Goal: Task Accomplishment & Management: Manage account settings

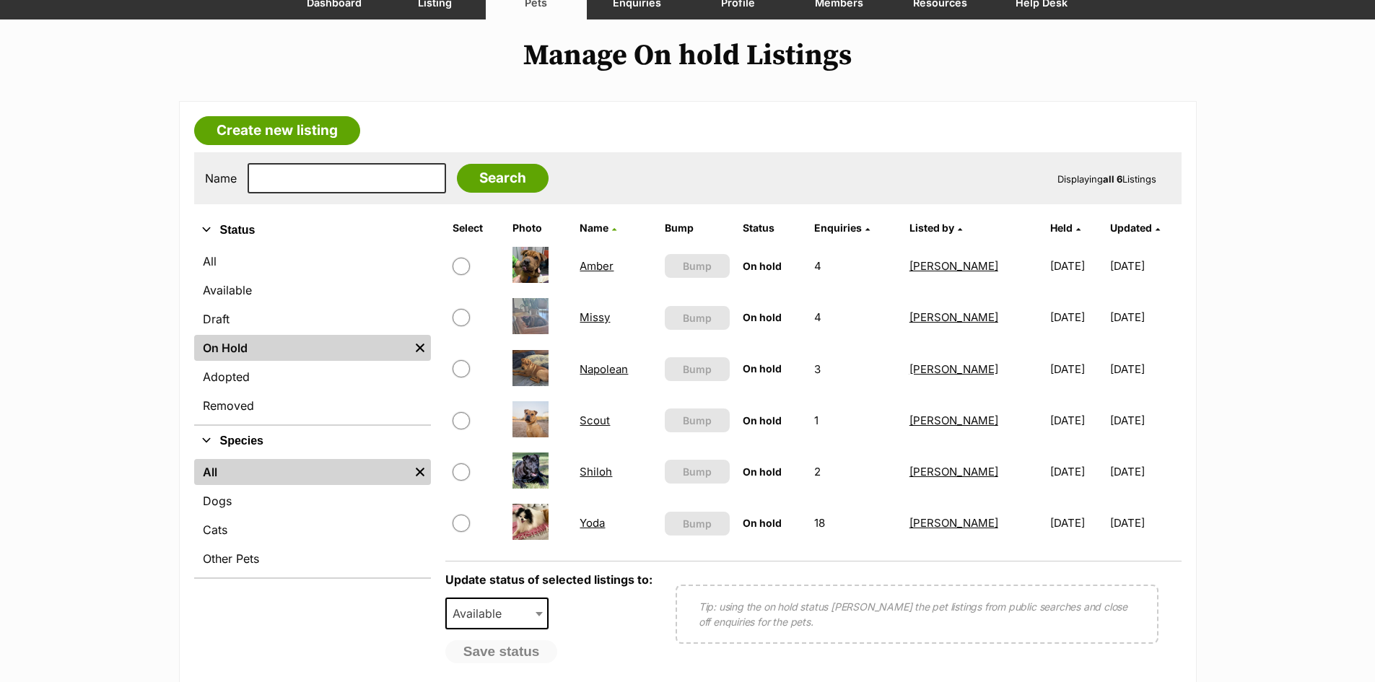
click at [579, 472] on link "Shiloh" at bounding box center [595, 472] width 32 height 14
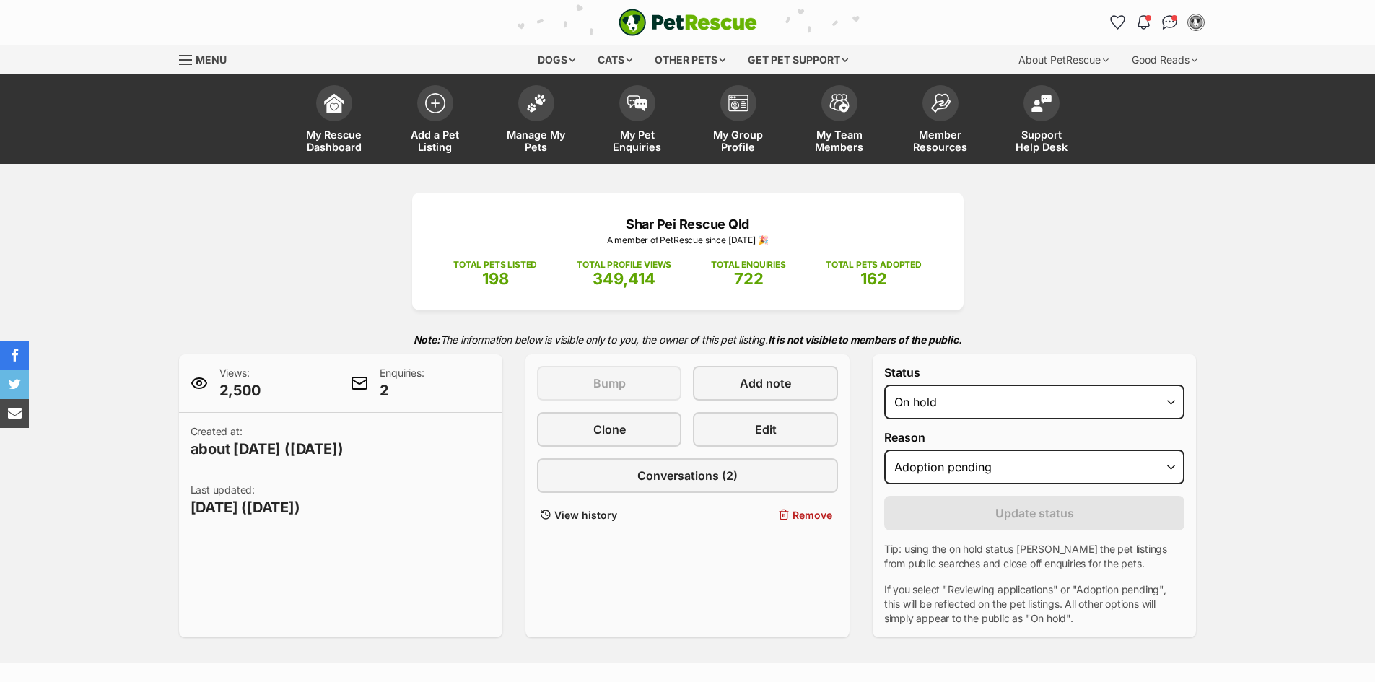
select select "adoption_pending"
click at [1051, 402] on select "Draft - not available as listing has enquires Available On hold Adopted" at bounding box center [1034, 402] width 301 height 35
select select "rehomed"
click at [884, 385] on select "Draft - not available as listing has enquires Available On hold Adopted" at bounding box center [1034, 402] width 301 height 35
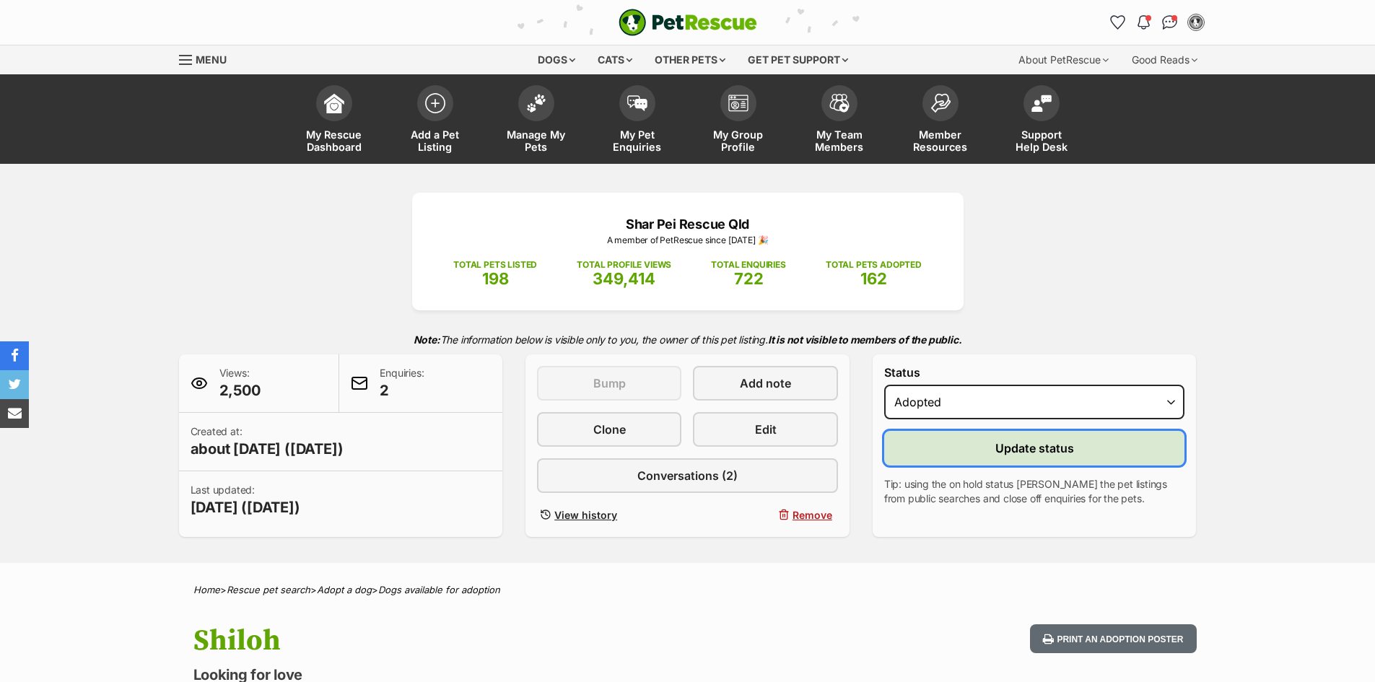
click at [1009, 443] on span "Update status" at bounding box center [1034, 447] width 79 height 17
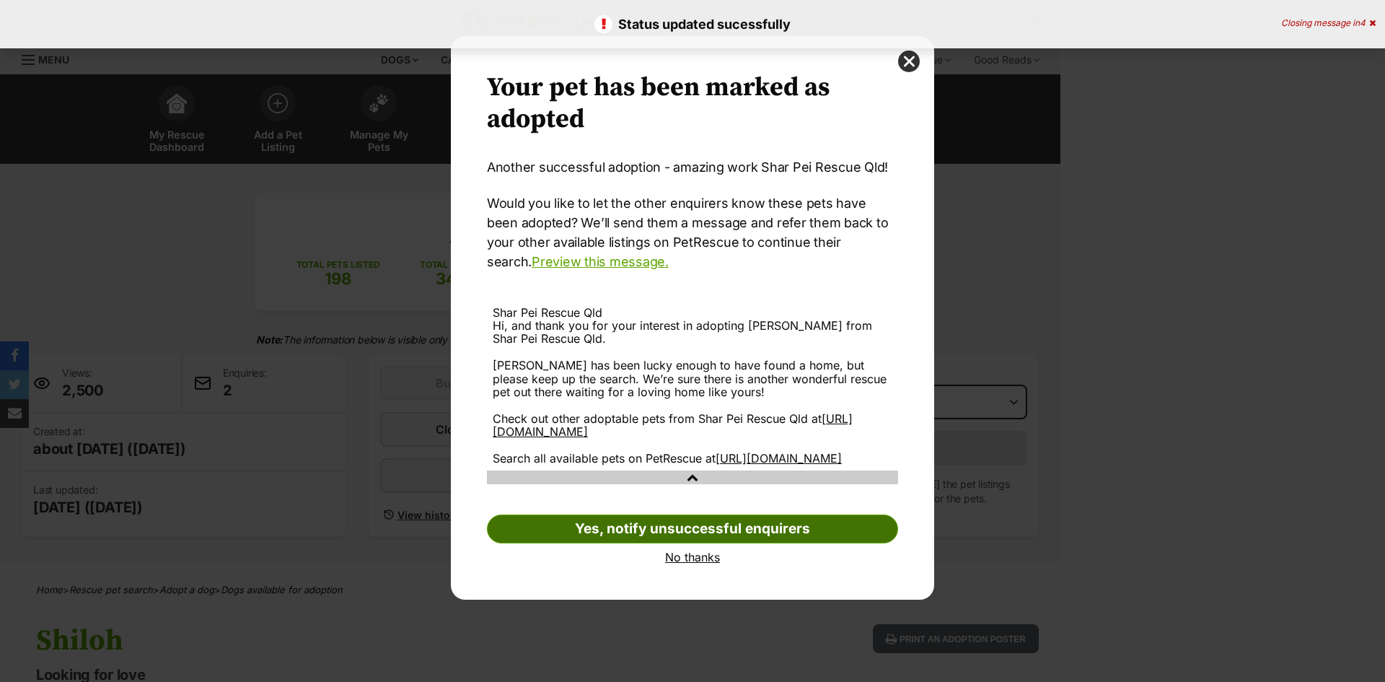
click at [643, 542] on link "Yes, notify unsuccessful enquirers" at bounding box center [692, 528] width 411 height 29
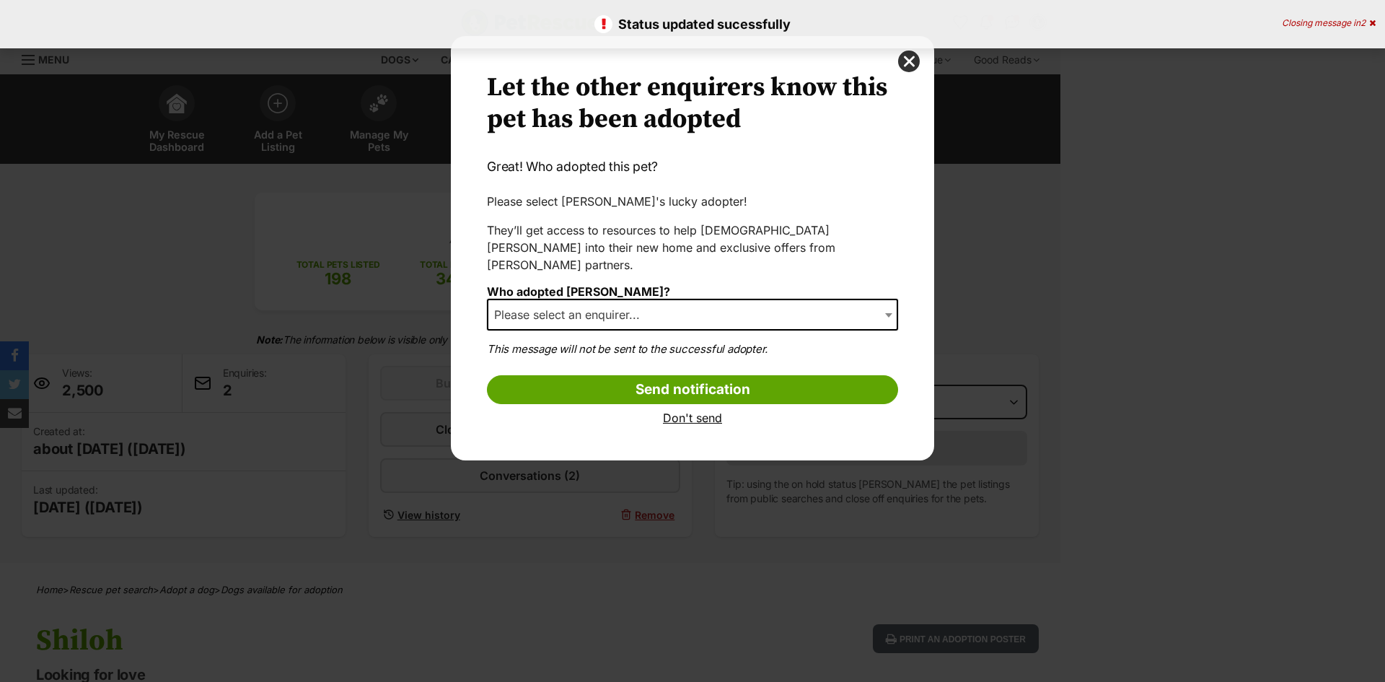
click at [653, 305] on span "Please select an enquirer..." at bounding box center [572, 315] width 166 height 20
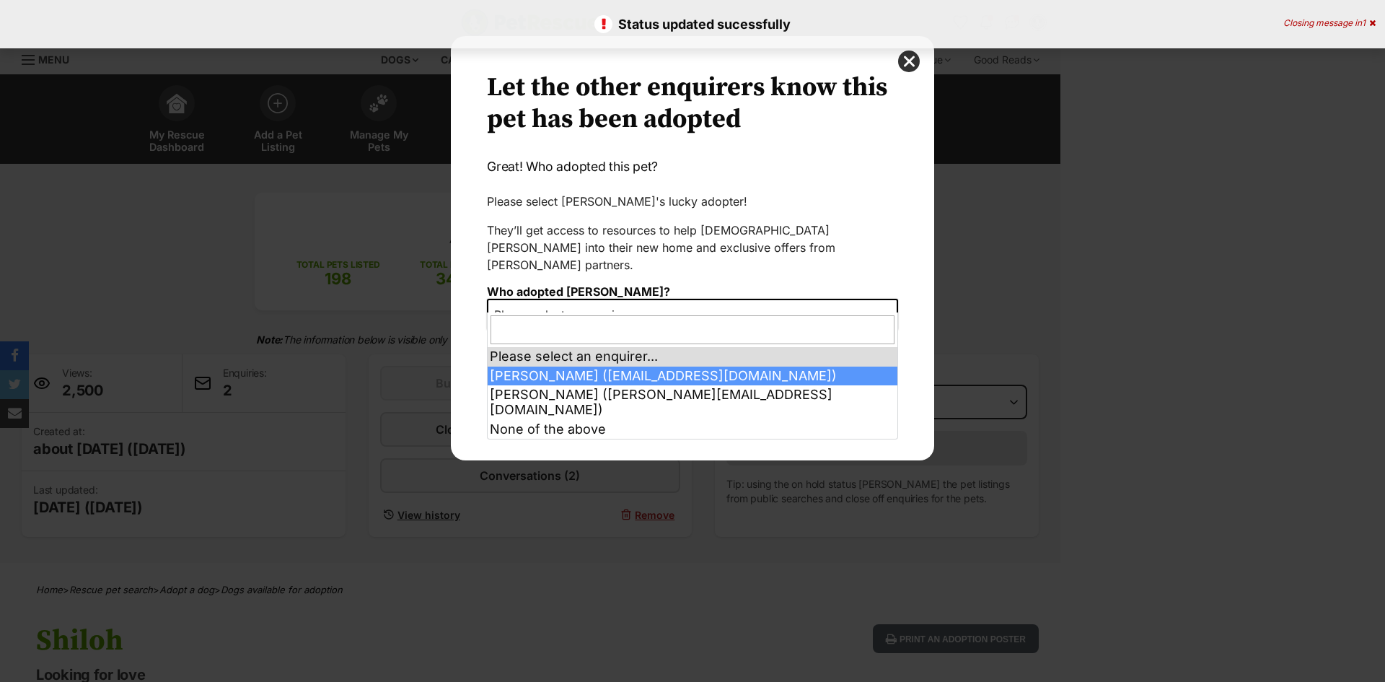
select select "2015303"
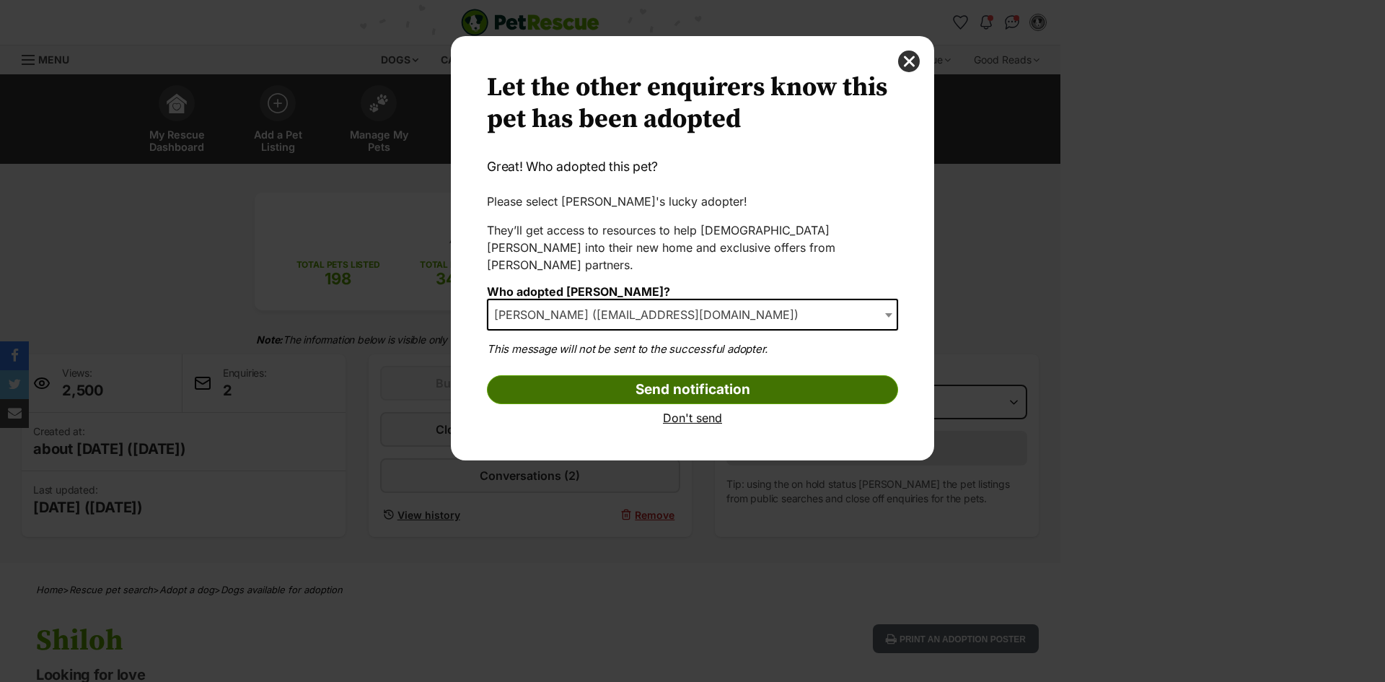
click at [680, 375] on input "Send notification" at bounding box center [692, 389] width 411 height 29
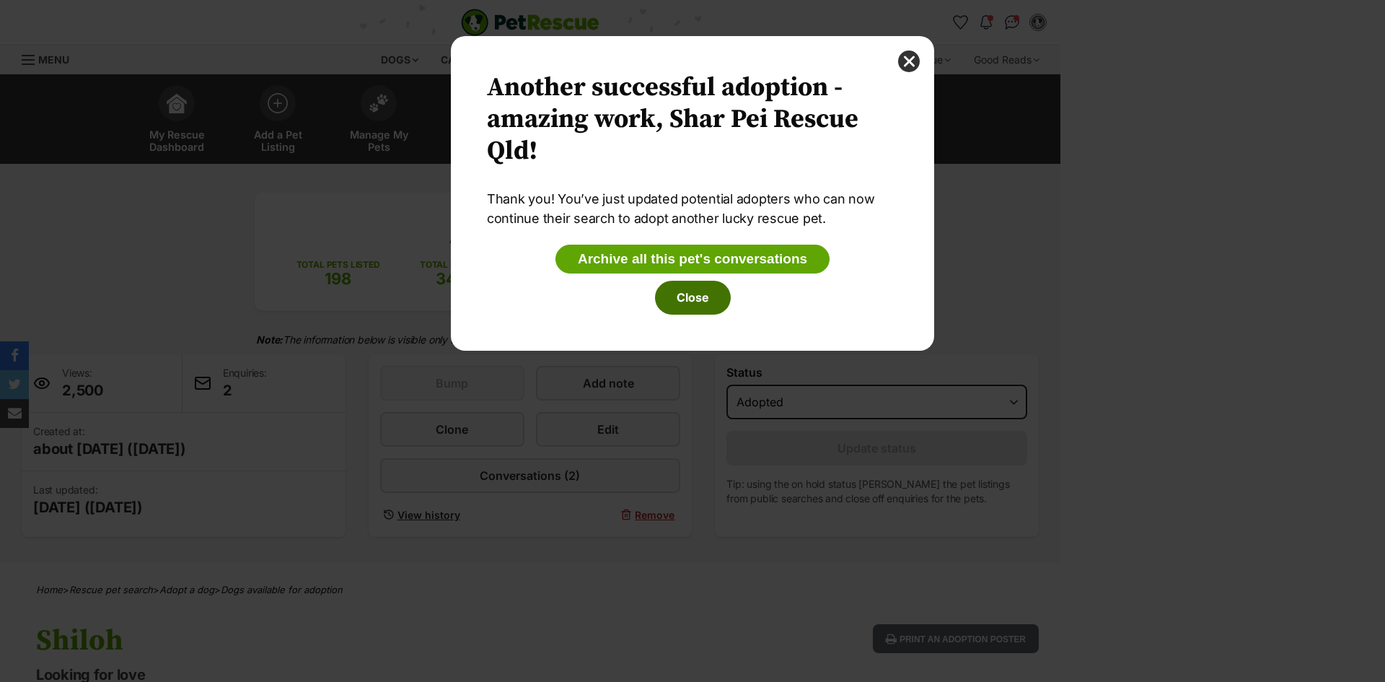
click at [679, 298] on button "Close" at bounding box center [693, 297] width 76 height 33
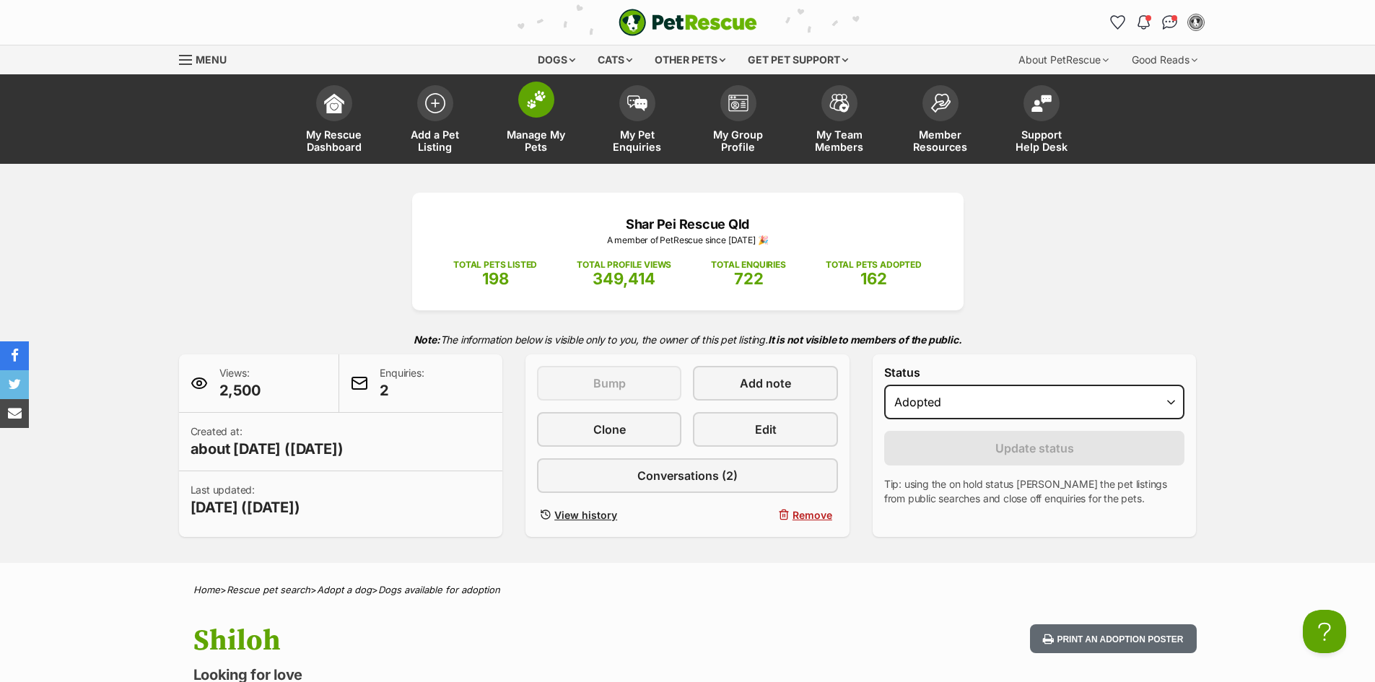
click at [530, 109] on span at bounding box center [536, 100] width 36 height 36
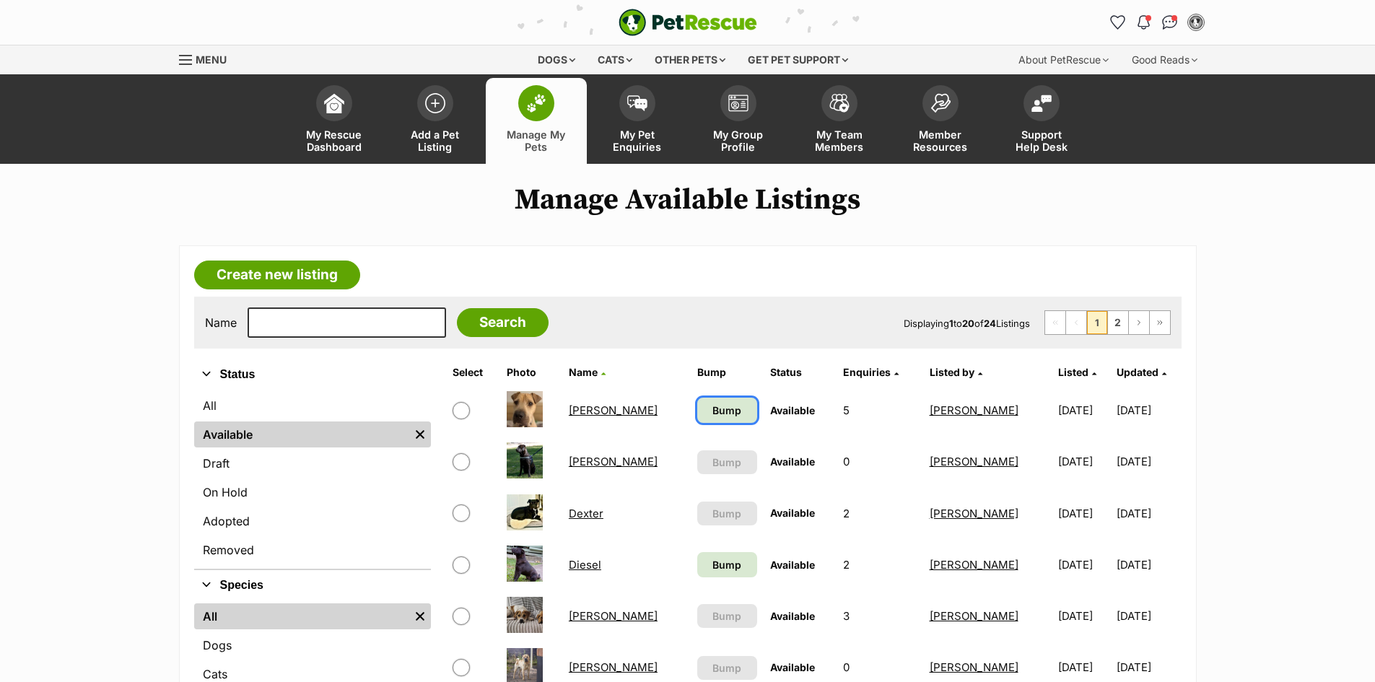
click at [712, 414] on span "Bump" at bounding box center [726, 410] width 29 height 15
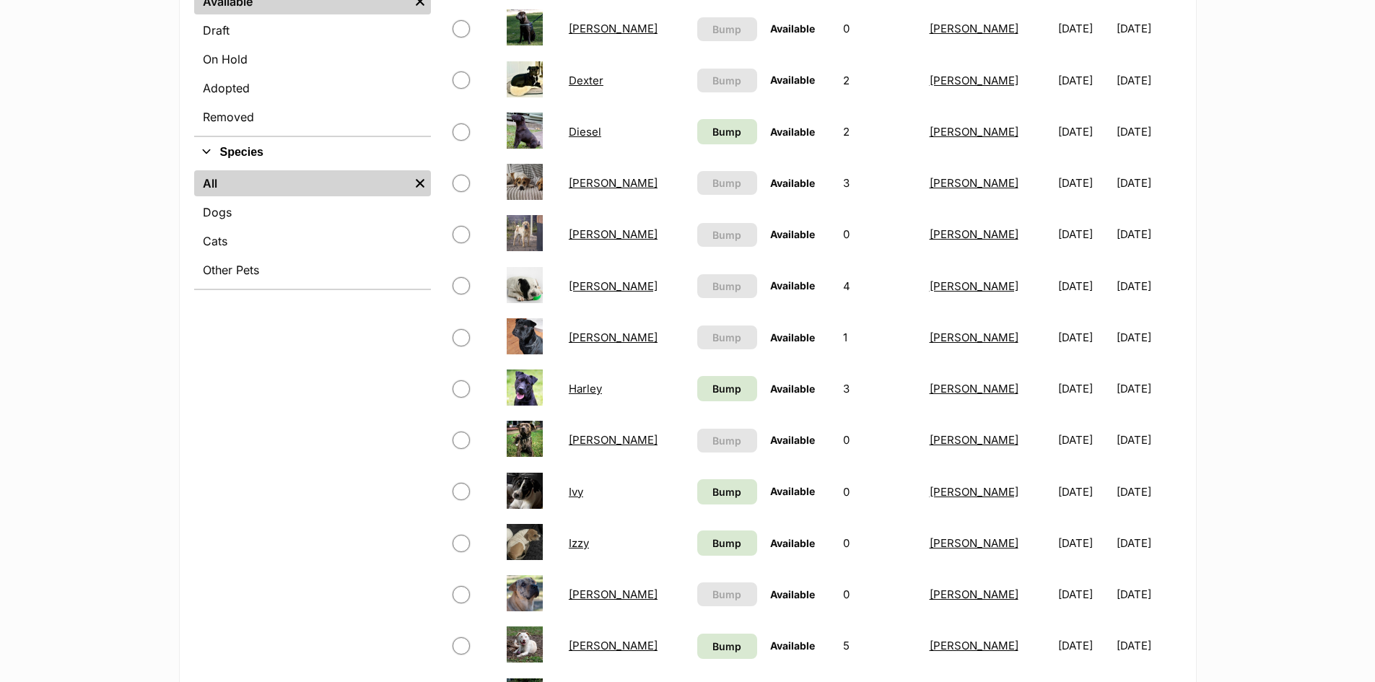
scroll to position [505, 0]
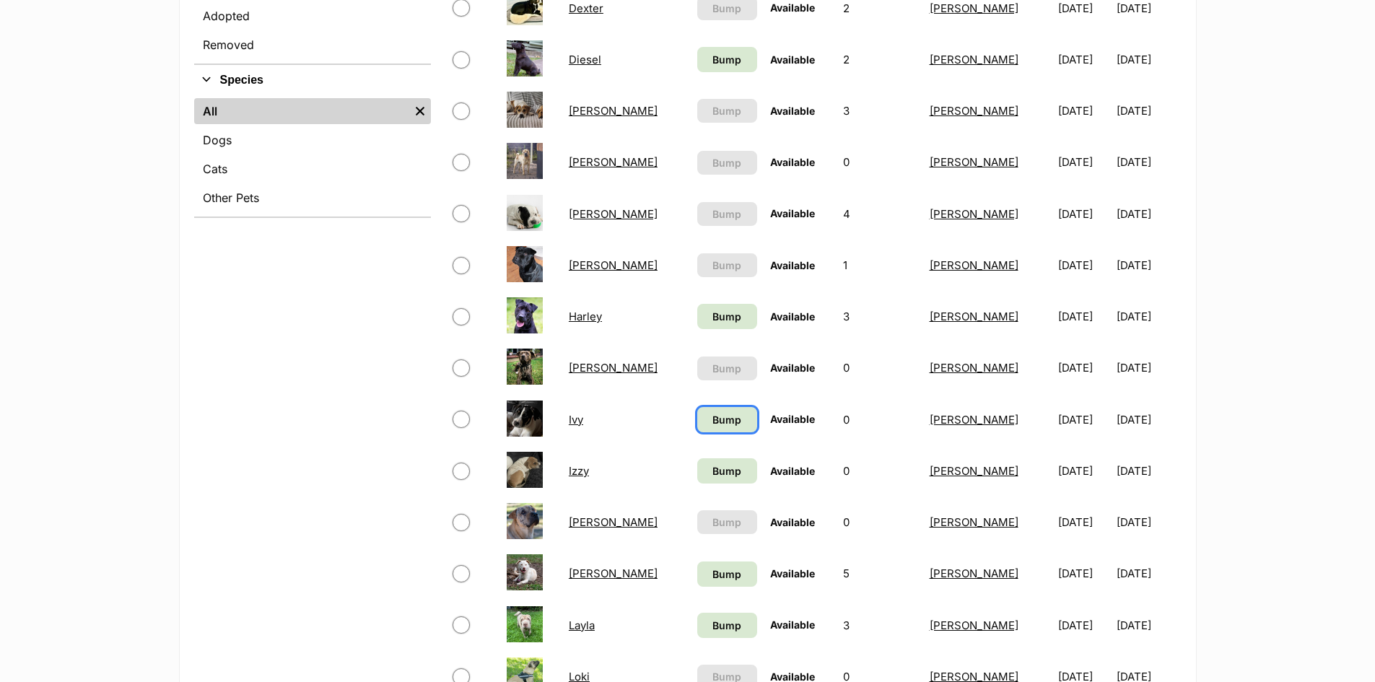
click at [712, 421] on span "Bump" at bounding box center [726, 419] width 29 height 15
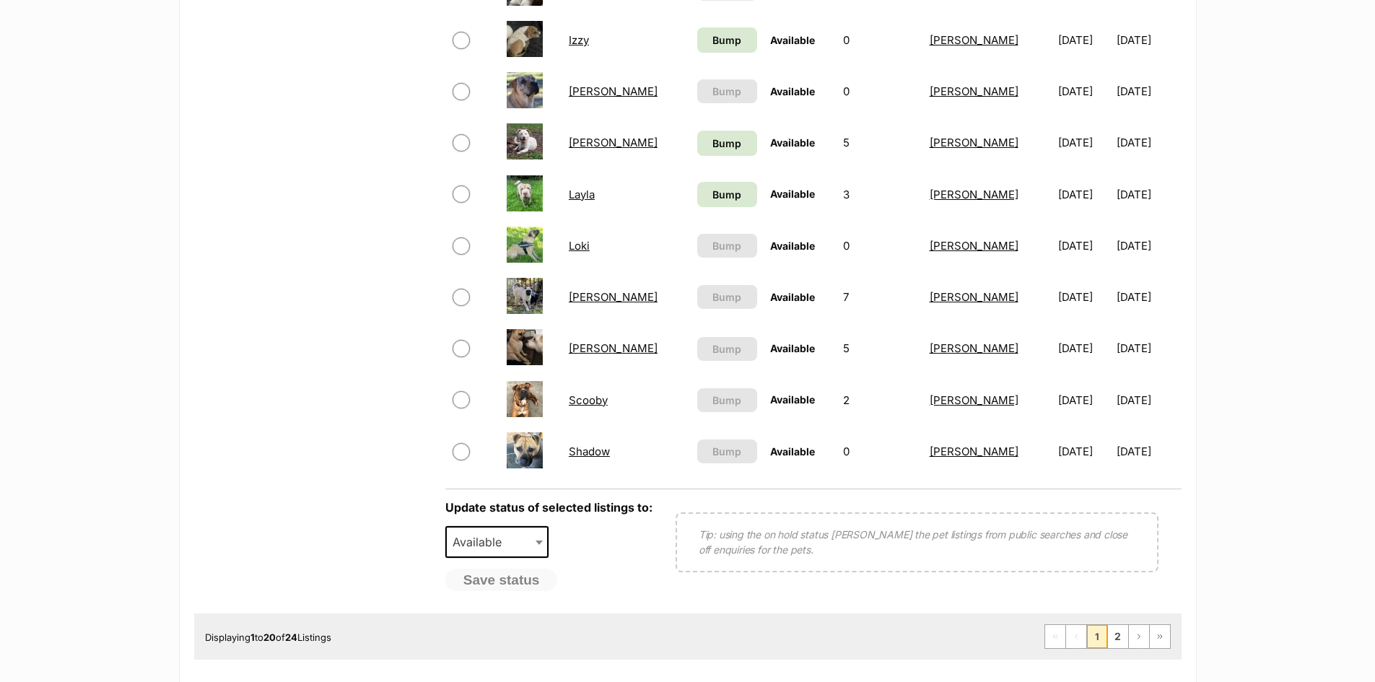
scroll to position [938, 0]
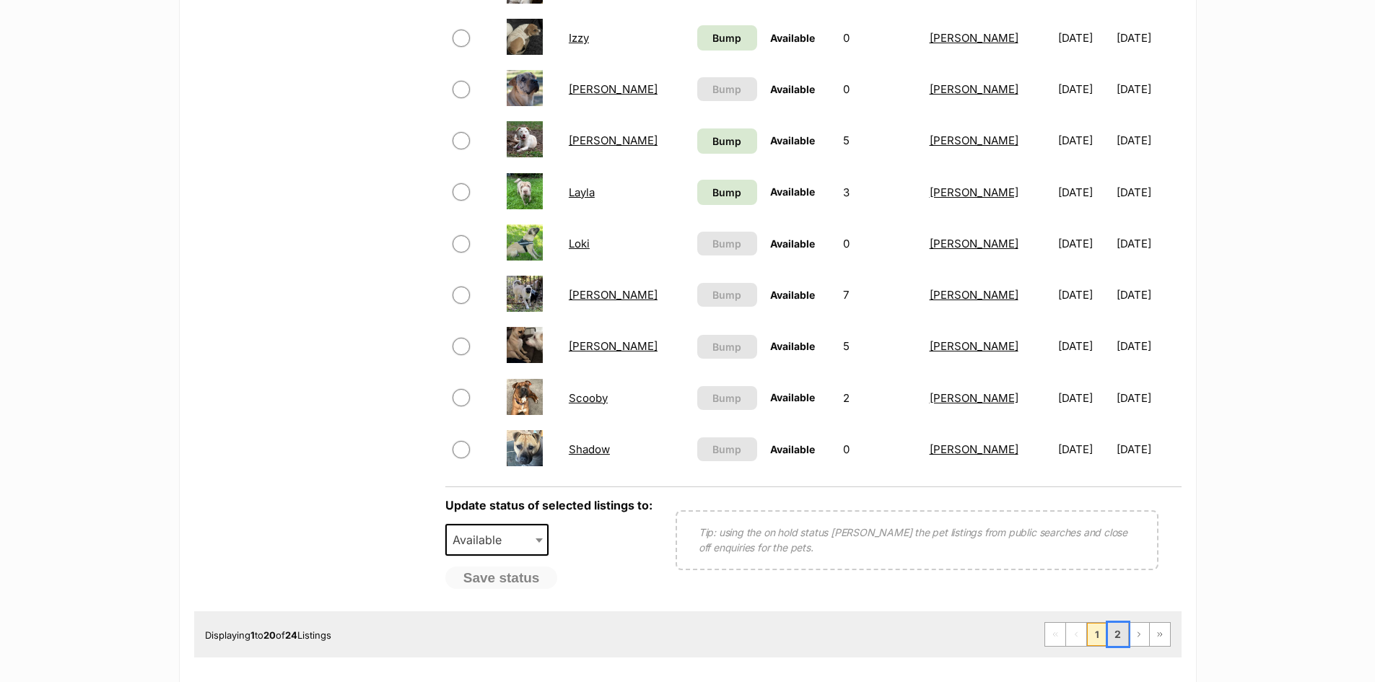
click at [1116, 634] on link "2" at bounding box center [1118, 634] width 20 height 23
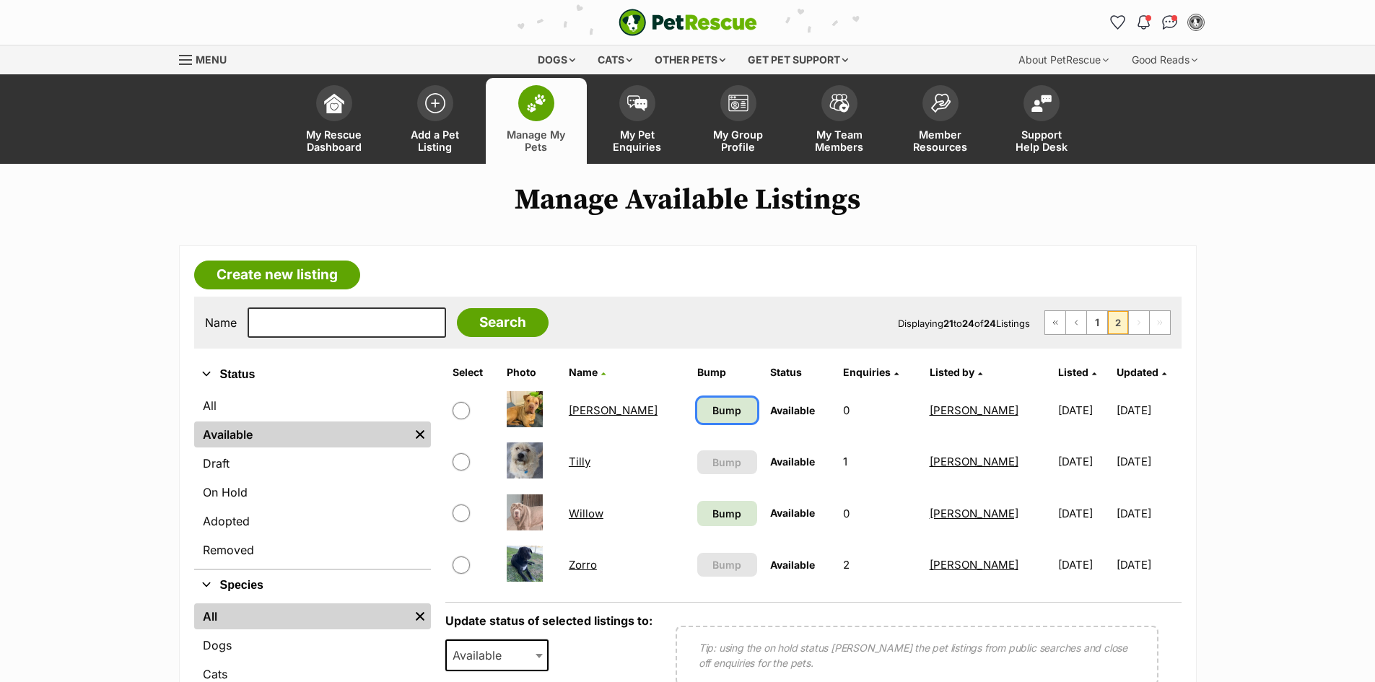
click at [712, 405] on span "Bump" at bounding box center [726, 410] width 29 height 15
click at [116, 212] on h1 "Manage Available Listings" at bounding box center [687, 199] width 1375 height 33
